Goal: Navigation & Orientation: Go to known website

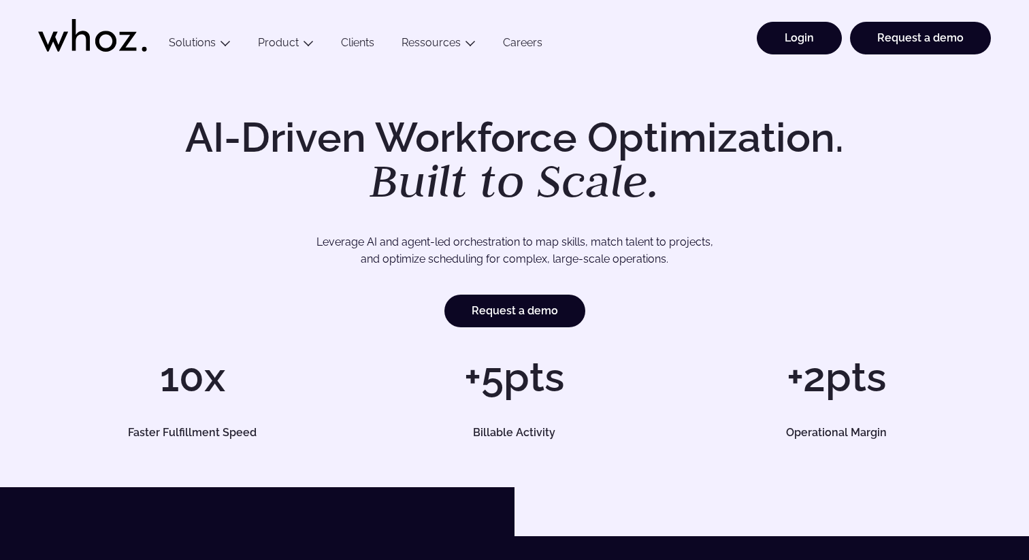
click at [815, 35] on link "Login" at bounding box center [799, 38] width 85 height 33
click at [792, 34] on link "Login" at bounding box center [799, 38] width 85 height 33
click at [799, 32] on link "Login" at bounding box center [799, 38] width 85 height 33
